Goal: Information Seeking & Learning: Check status

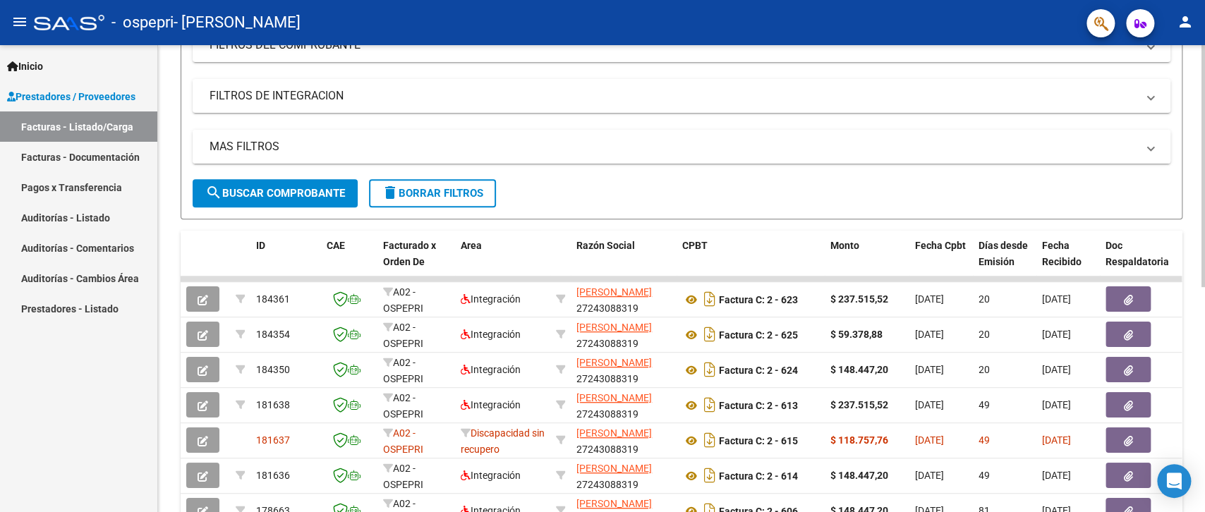
scroll to position [423, 0]
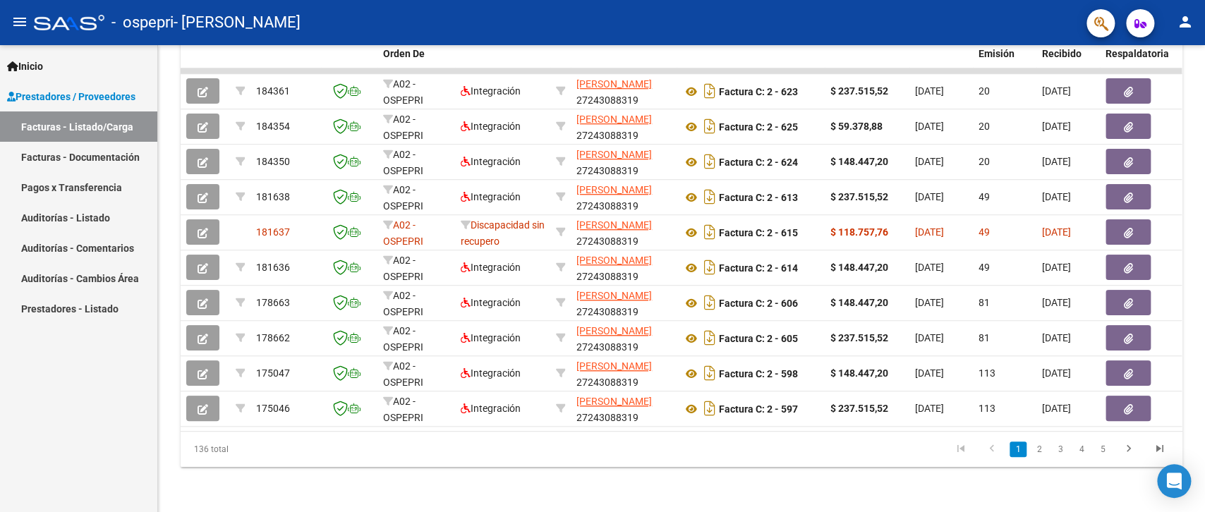
click at [100, 188] on link "Pagos x Transferencia" at bounding box center [78, 187] width 157 height 30
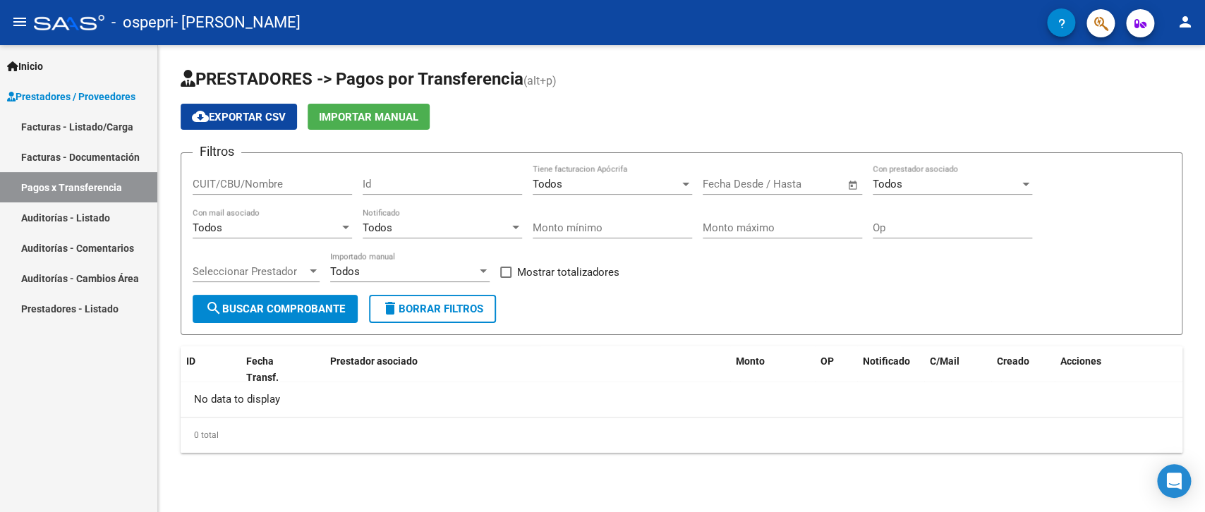
click at [745, 188] on input "text" at bounding box center [731, 184] width 57 height 13
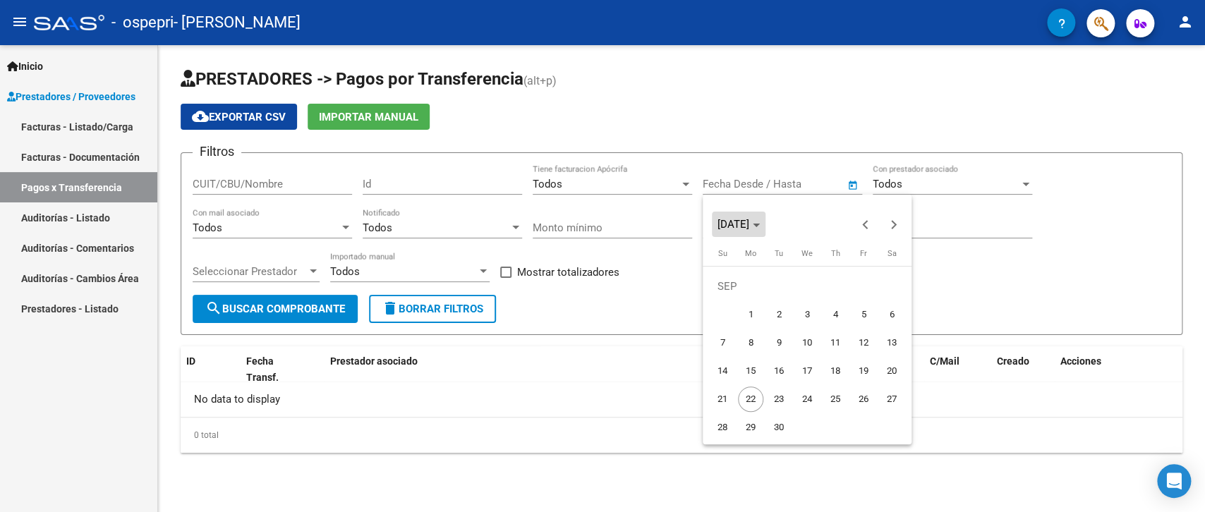
click at [760, 226] on icon "Choose month and year" at bounding box center [756, 226] width 7 height 4
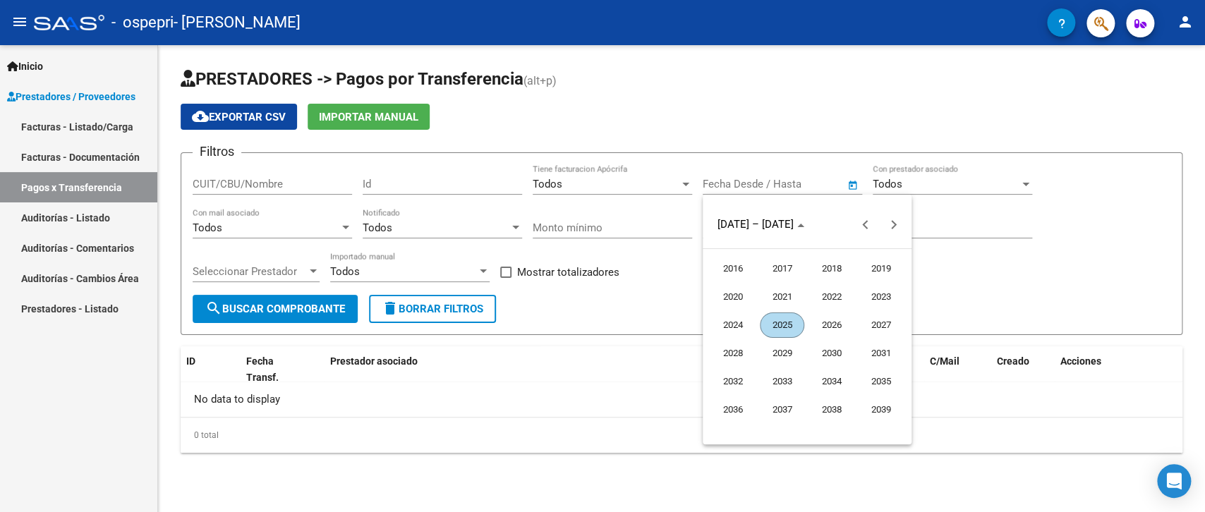
click at [785, 327] on span "2025" at bounding box center [782, 325] width 44 height 25
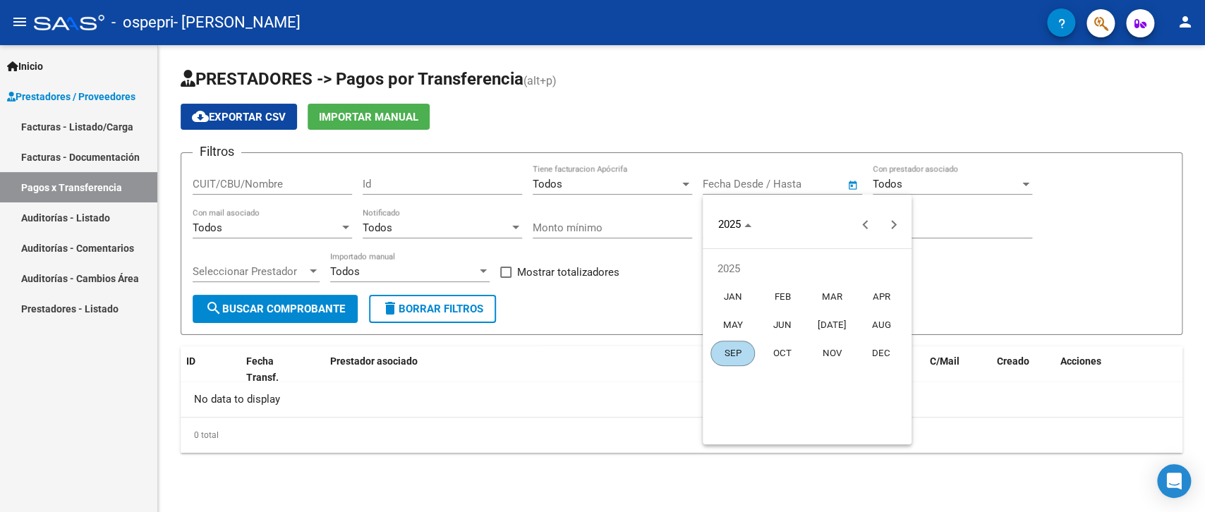
click at [886, 296] on span "APR" at bounding box center [881, 296] width 44 height 25
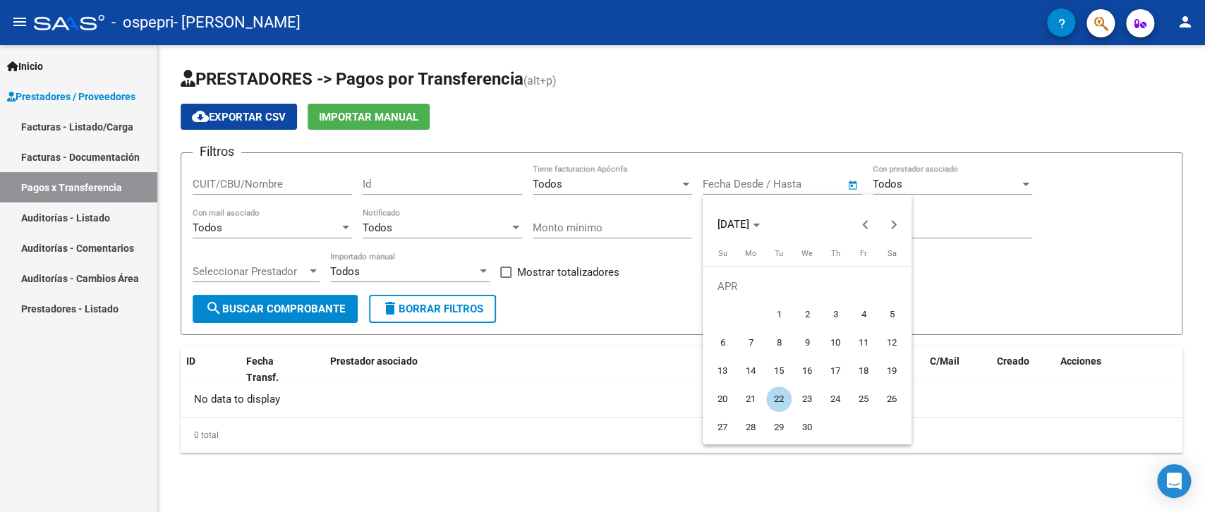
click at [1005, 246] on div at bounding box center [602, 256] width 1205 height 512
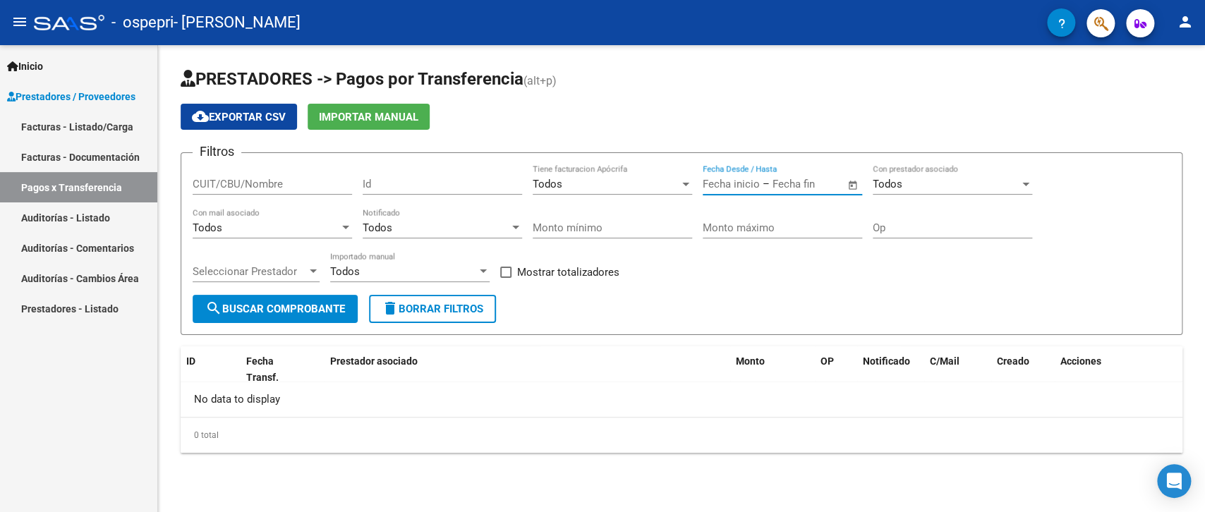
click at [758, 183] on input "text" at bounding box center [731, 184] width 57 height 13
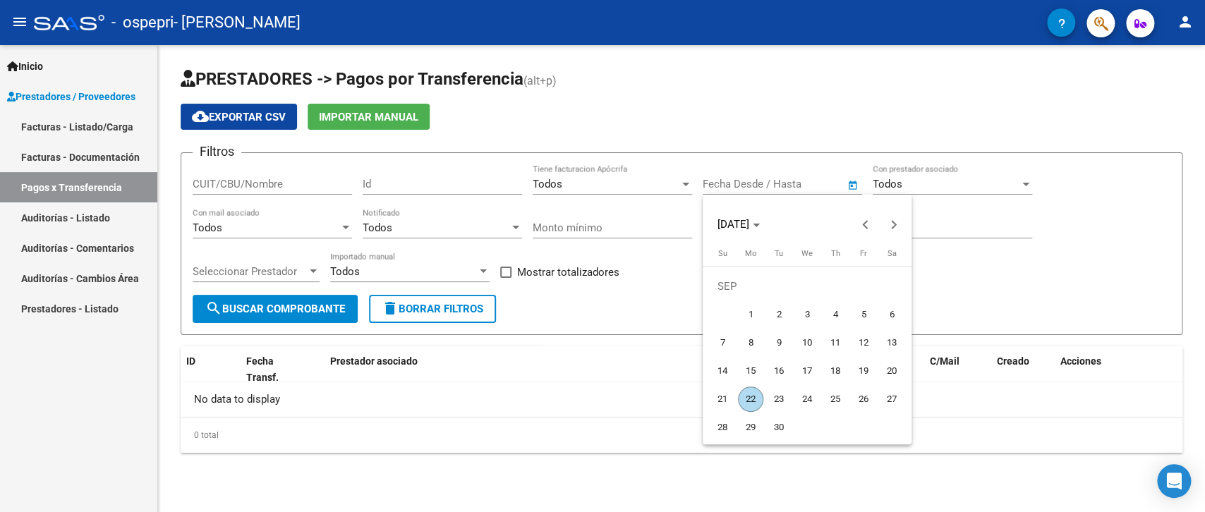
click at [751, 399] on span "22" at bounding box center [750, 399] width 25 height 25
type input "[DATE]"
click at [619, 317] on div at bounding box center [602, 256] width 1205 height 512
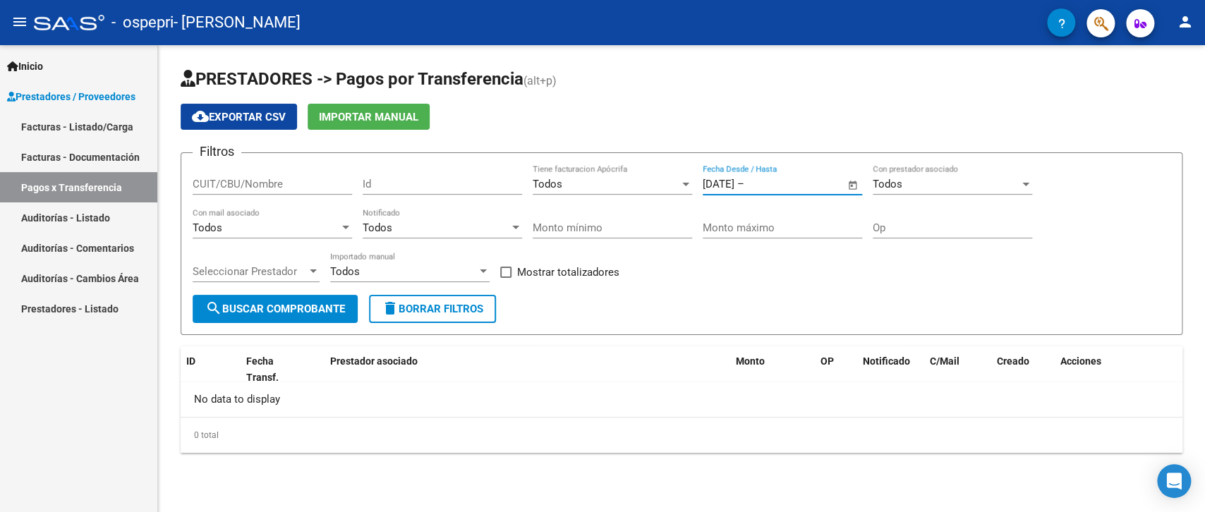
click at [713, 183] on input "[DATE]" at bounding box center [719, 184] width 32 height 13
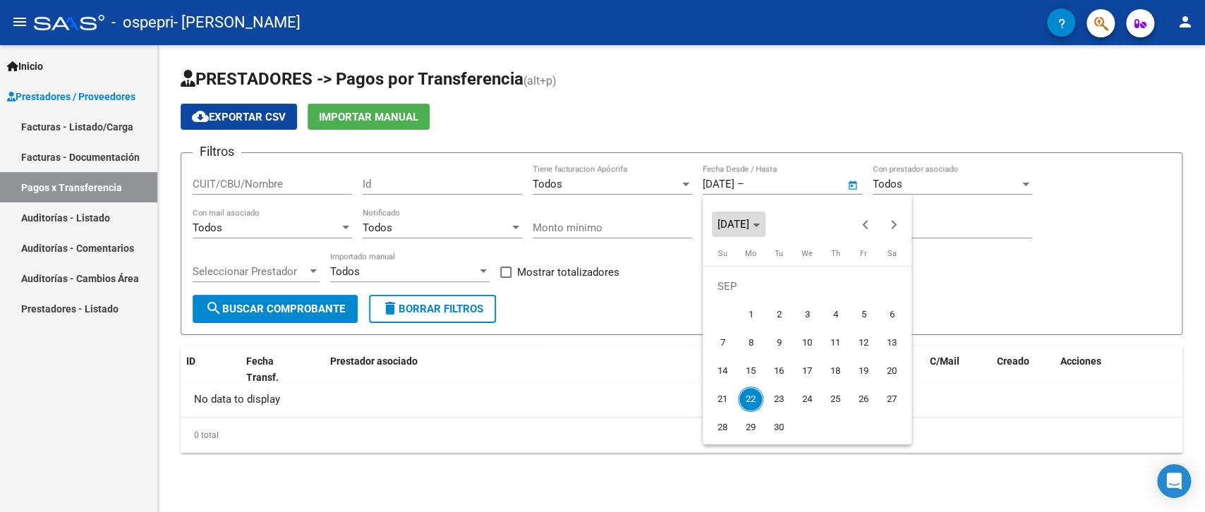
click at [751, 217] on span "Choose month and year" at bounding box center [739, 224] width 54 height 34
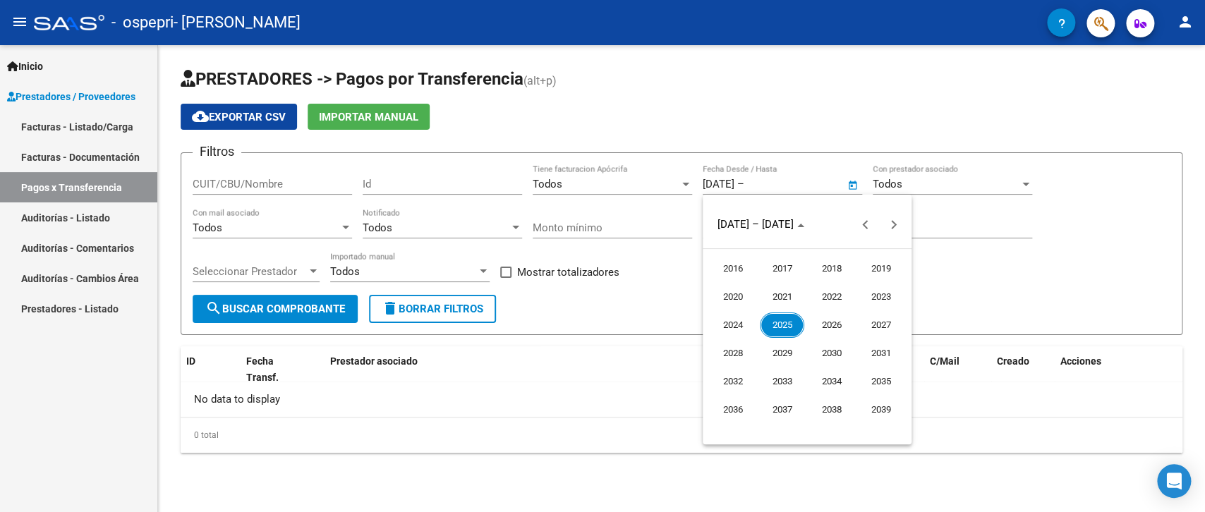
click at [787, 324] on span "2025" at bounding box center [782, 325] width 44 height 25
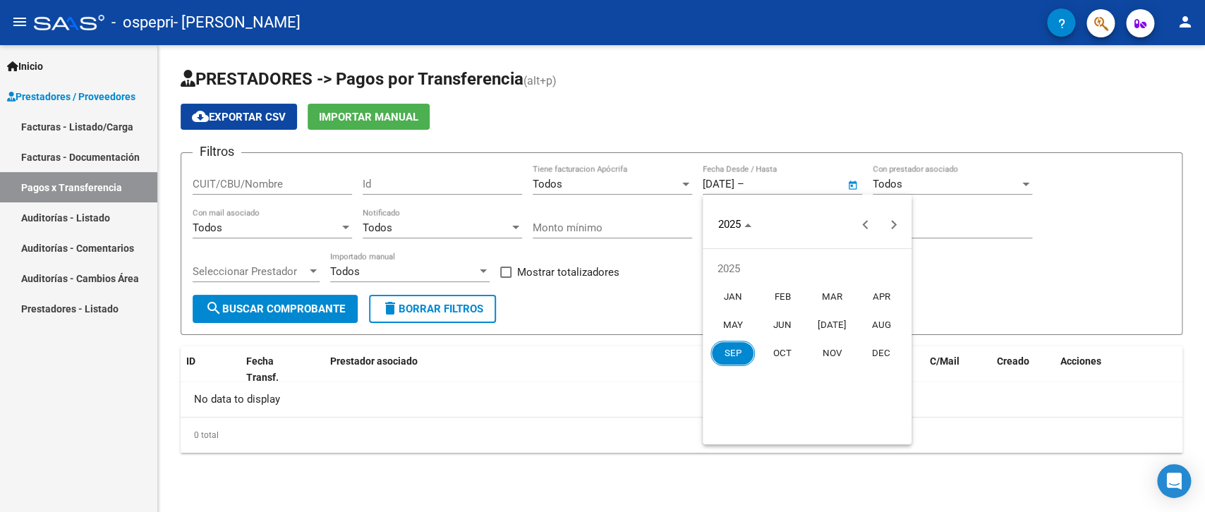
click at [885, 296] on span "APR" at bounding box center [881, 296] width 44 height 25
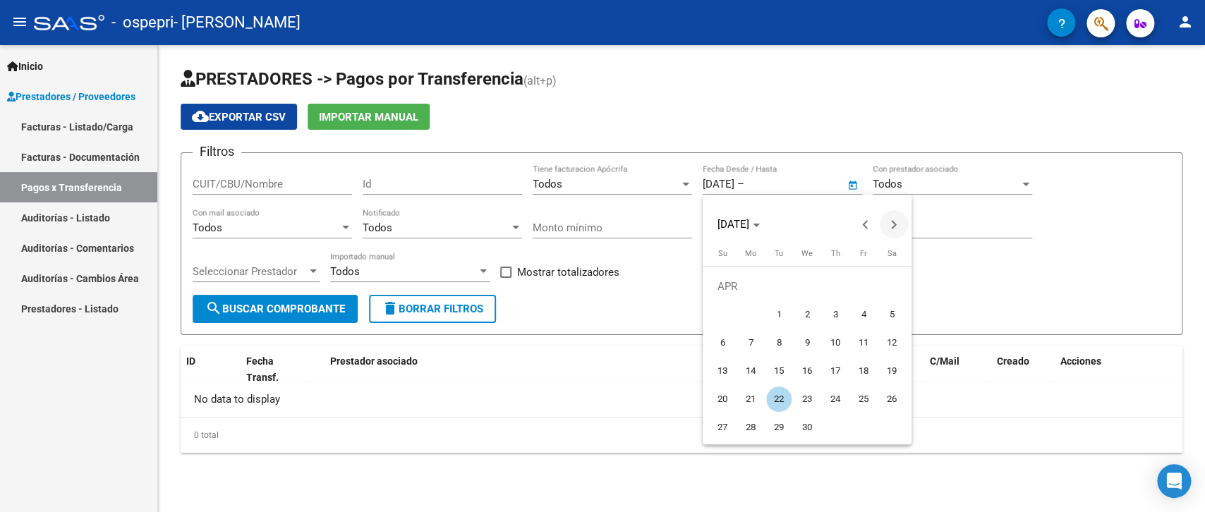
click at [896, 224] on button "Next month" at bounding box center [894, 224] width 28 height 28
click at [894, 224] on button "Next month" at bounding box center [894, 224] width 28 height 28
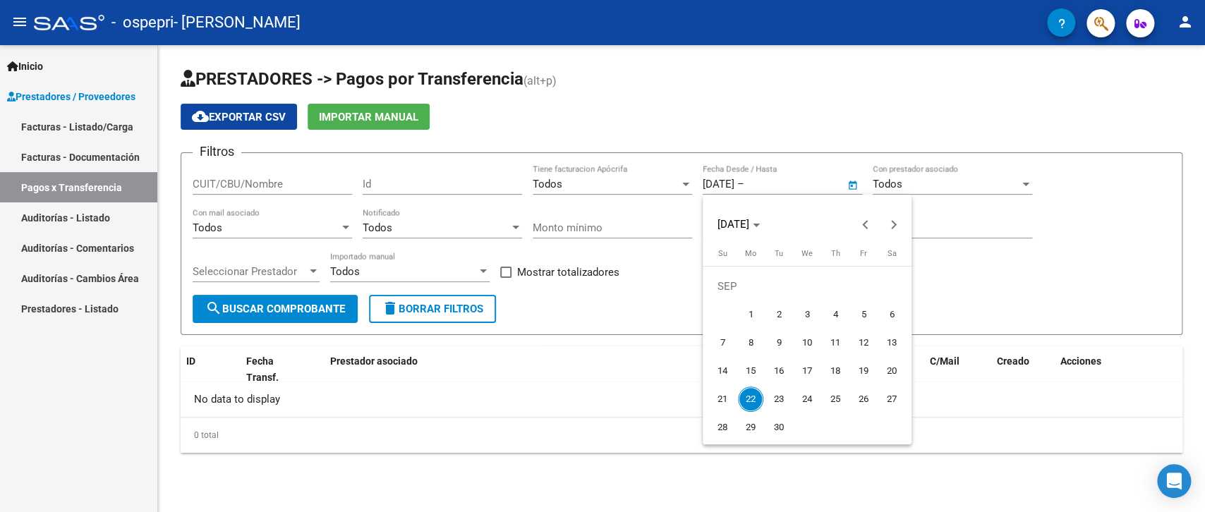
click at [749, 392] on span "22" at bounding box center [750, 399] width 25 height 25
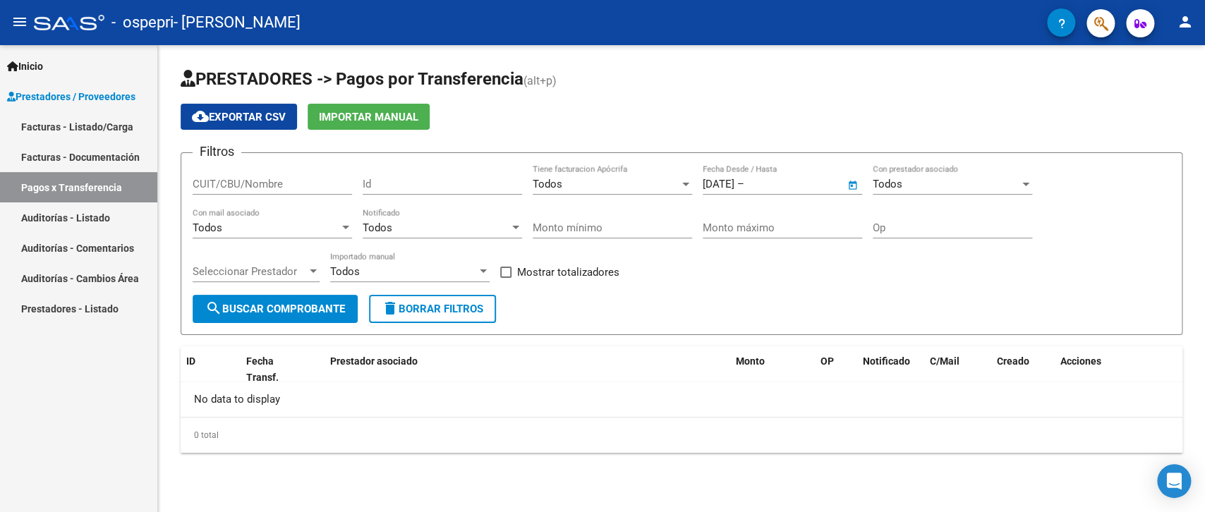
type input "[DATE]"
click at [271, 303] on span "search Buscar Comprobante" at bounding box center [275, 309] width 140 height 13
click at [261, 304] on span "search Buscar Comprobante" at bounding box center [275, 309] width 140 height 13
click at [220, 189] on input "CUIT/CBU/Nombre" at bounding box center [272, 184] width 159 height 13
type input "27243088319"
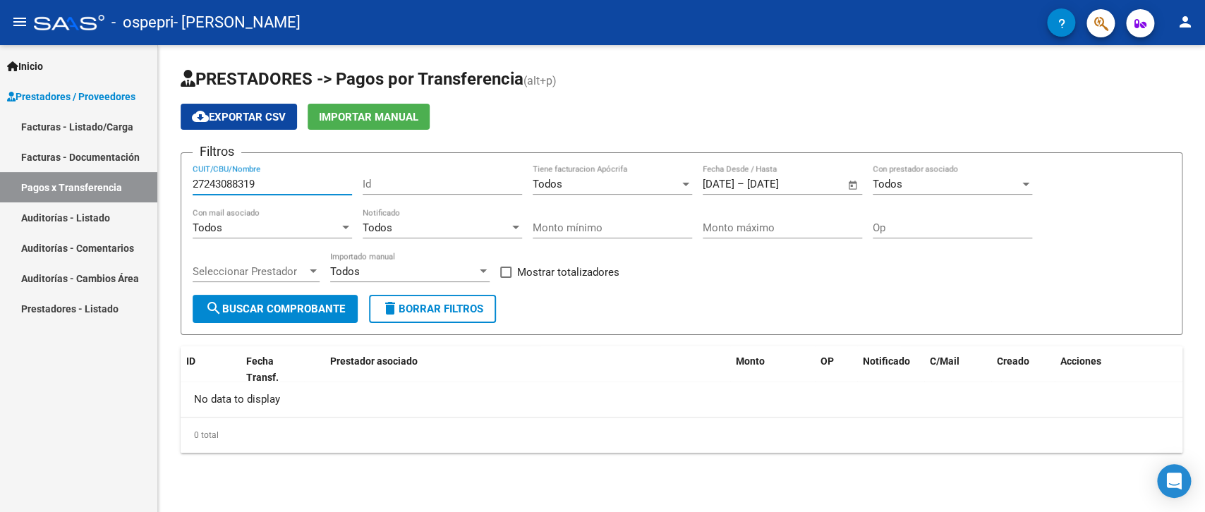
click at [295, 311] on span "search Buscar Comprobante" at bounding box center [275, 309] width 140 height 13
click at [86, 214] on link "Auditorías - Listado" at bounding box center [78, 217] width 157 height 30
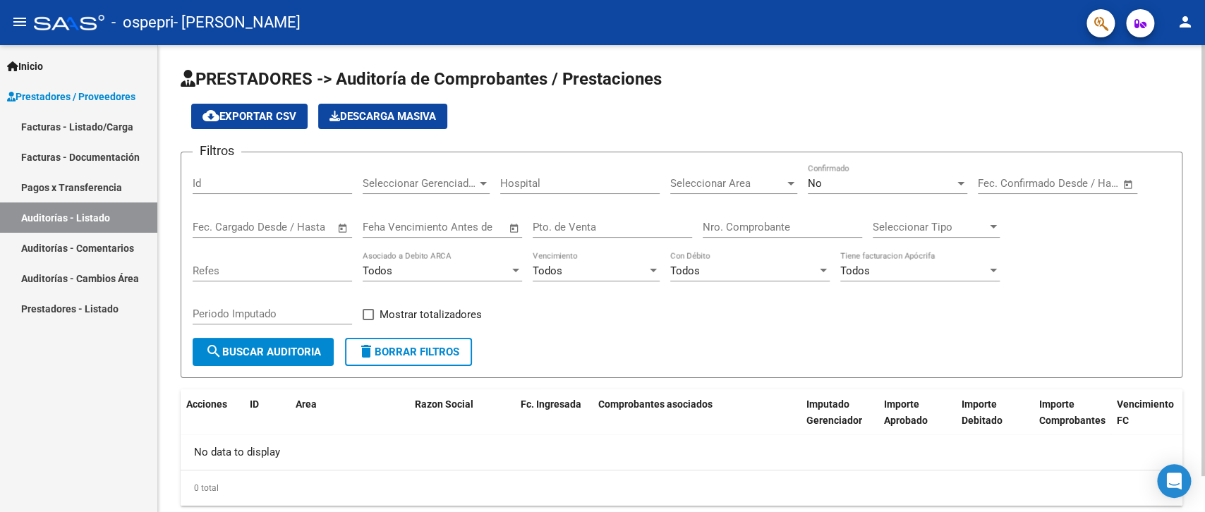
scroll to position [39, 0]
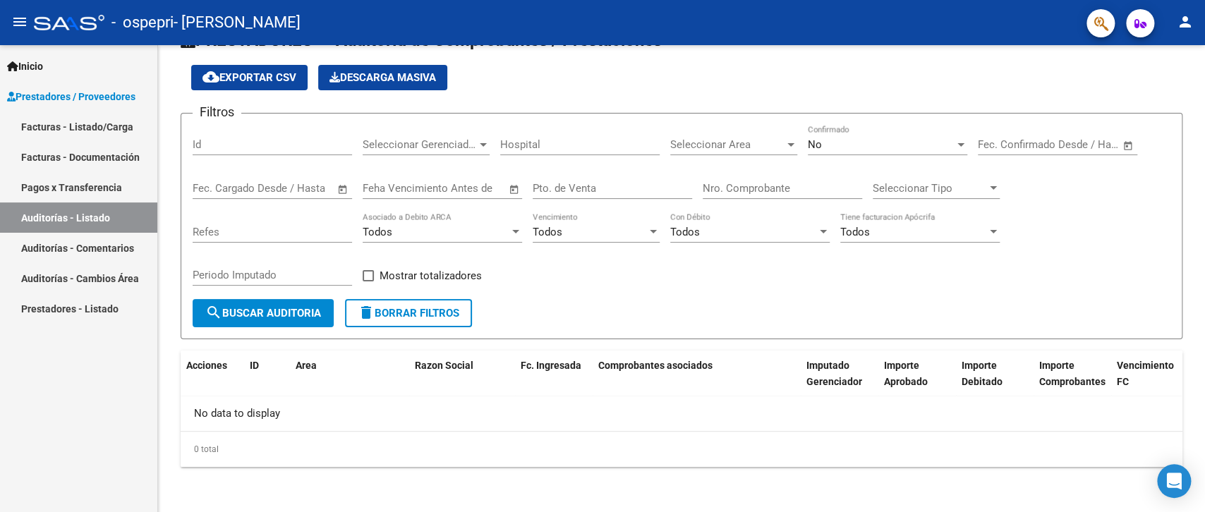
click at [89, 240] on link "Auditorías - Comentarios" at bounding box center [78, 248] width 157 height 30
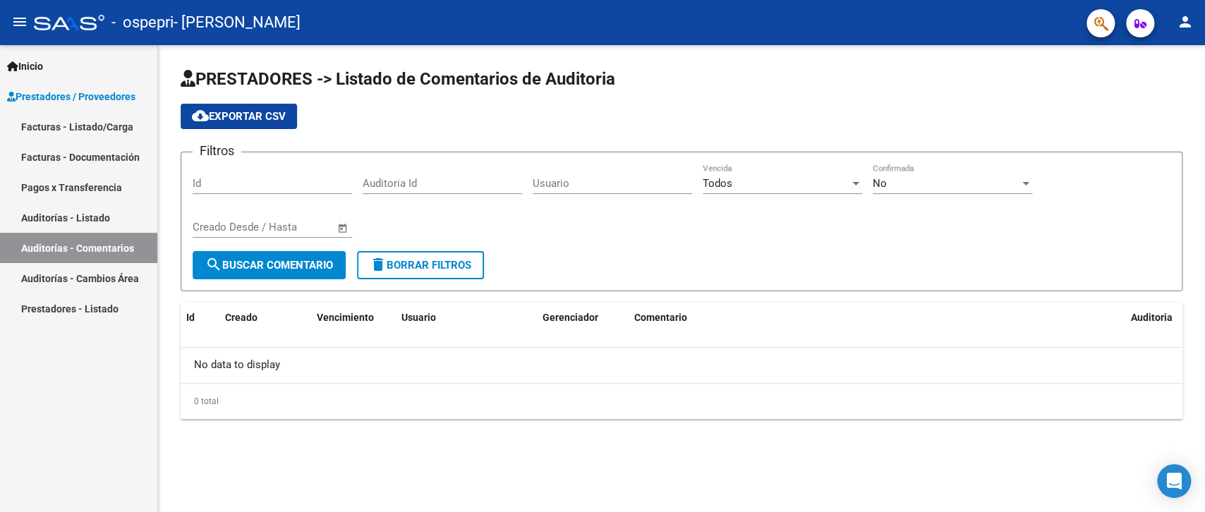
click at [75, 272] on link "Auditorías - Cambios Área" at bounding box center [78, 278] width 157 height 30
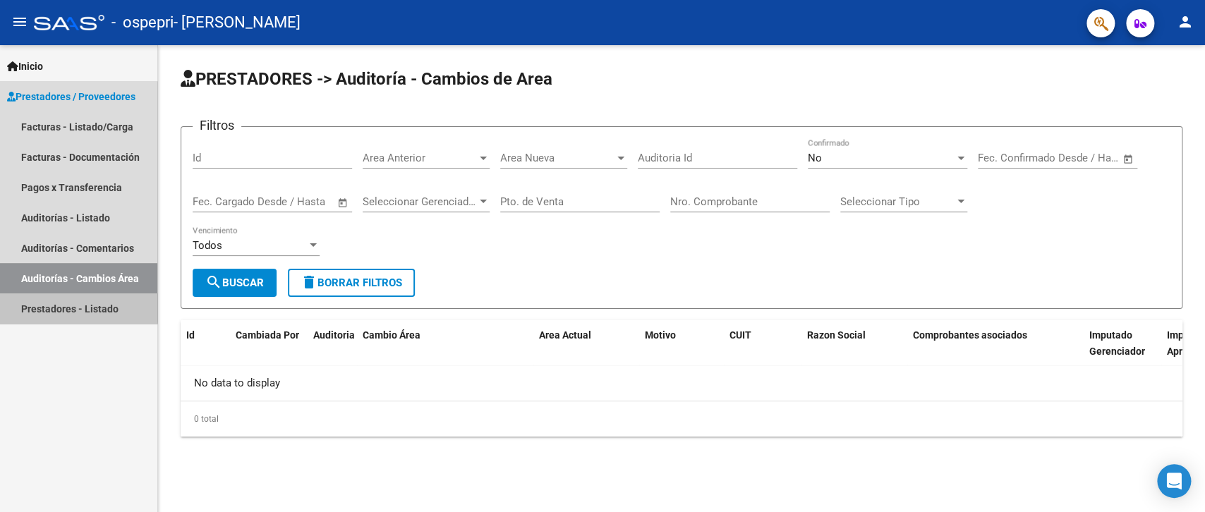
click at [48, 304] on link "Prestadores - Listado" at bounding box center [78, 308] width 157 height 30
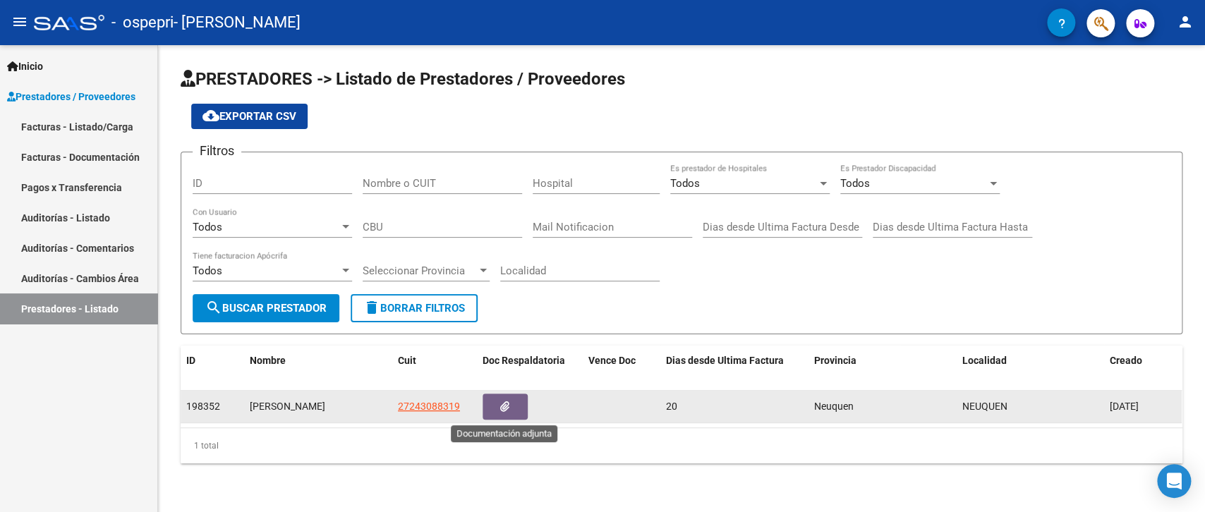
click at [506, 401] on icon "button" at bounding box center [504, 406] width 9 height 11
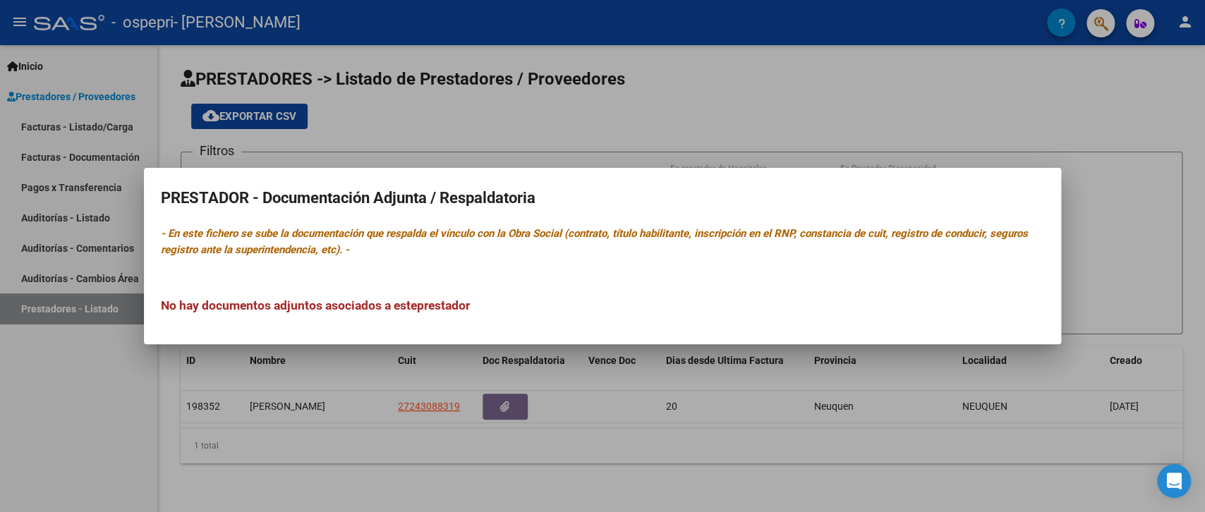
click at [58, 382] on div at bounding box center [602, 256] width 1205 height 512
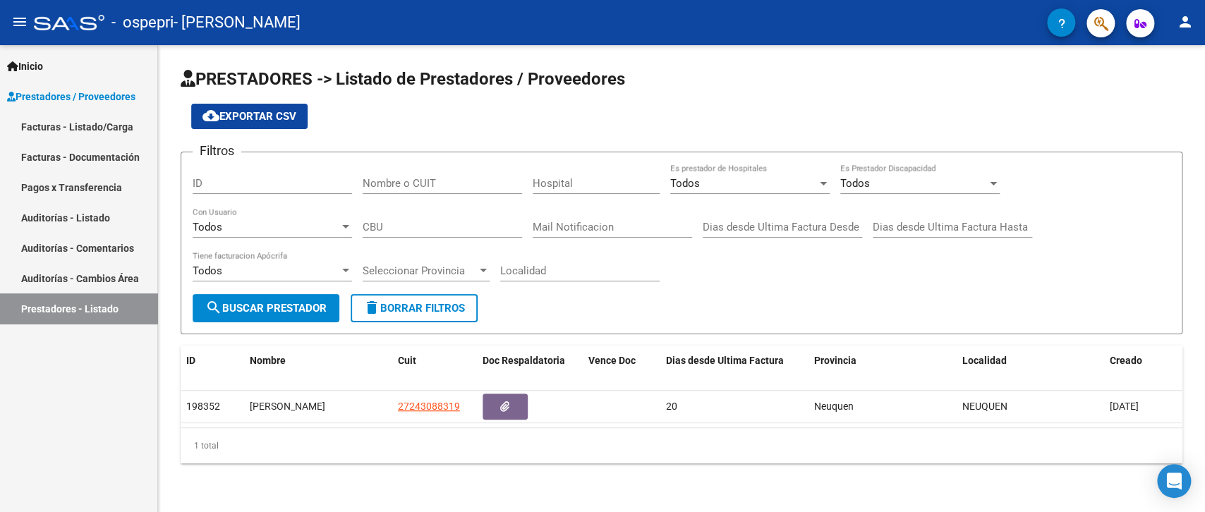
click at [70, 92] on span "Prestadores / Proveedores" at bounding box center [71, 97] width 128 height 16
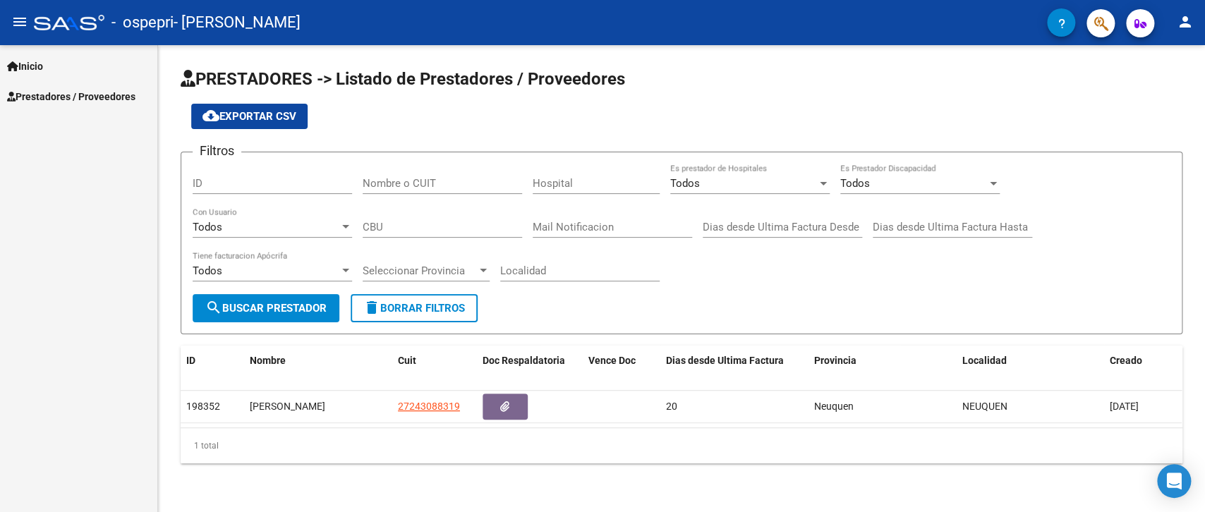
click at [13, 243] on div "Inicio Instructivos Contacto OS Prestadores / Proveedores Facturas - Listado/Ca…" at bounding box center [78, 278] width 157 height 467
